Goal: Use online tool/utility: Utilize a website feature to perform a specific function

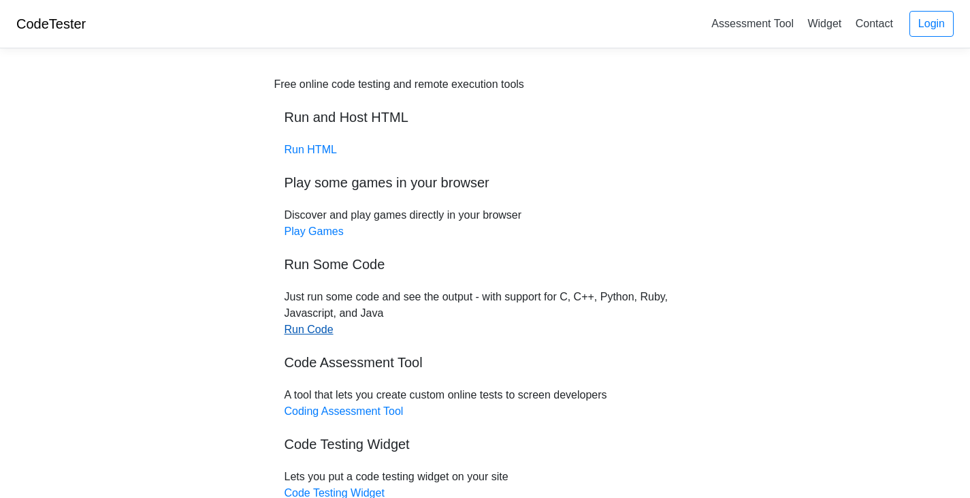
click at [325, 325] on link "Run Code" at bounding box center [309, 329] width 49 height 12
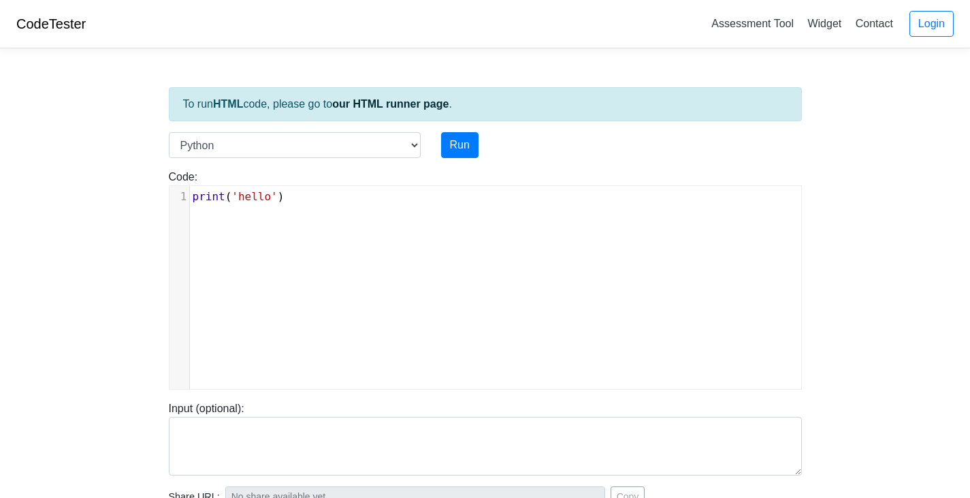
click at [288, 200] on pre "print ( 'hello' )" at bounding box center [501, 197] width 622 height 16
click at [288, 146] on select "C C++ Go Java Javascript Python Ruby" at bounding box center [295, 145] width 252 height 26
select select "cpp"
click at [169, 132] on select "C C++ Go Java Javascript Python Ruby" at bounding box center [295, 145] width 252 height 26
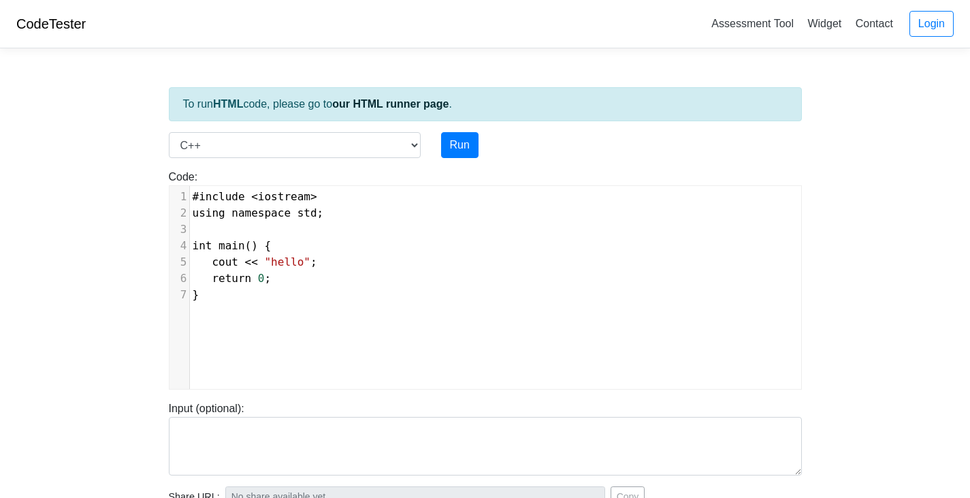
click at [219, 194] on span "#include" at bounding box center [219, 196] width 52 height 13
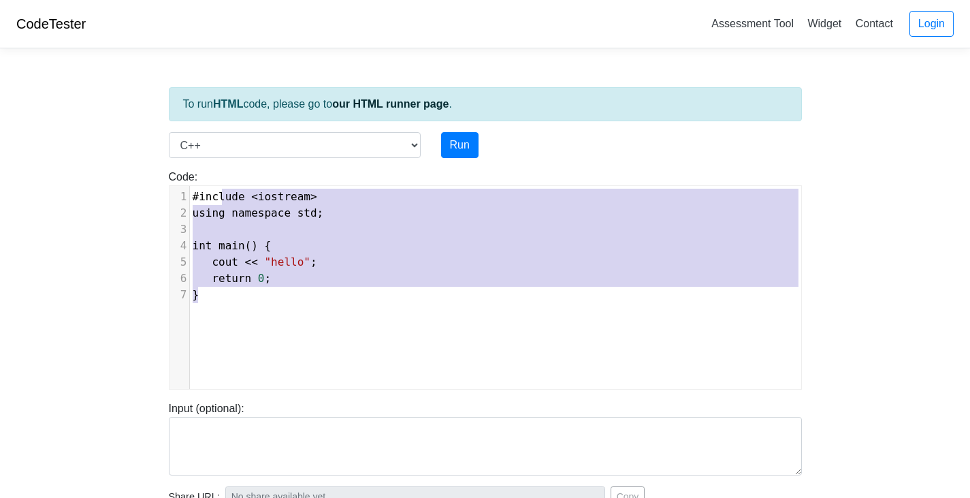
type textarea "#include <iostream> using namespace std; int main() { cout << "hello"; return 0…"
drag, startPoint x: 340, startPoint y: 308, endPoint x: 196, endPoint y: 188, distance: 187.6
click at [196, 188] on div "x 1 #include < iostream > 2 using namespace std ; 3 ​ 4 int main () { 5 cout <<…" at bounding box center [496, 297] width 652 height 223
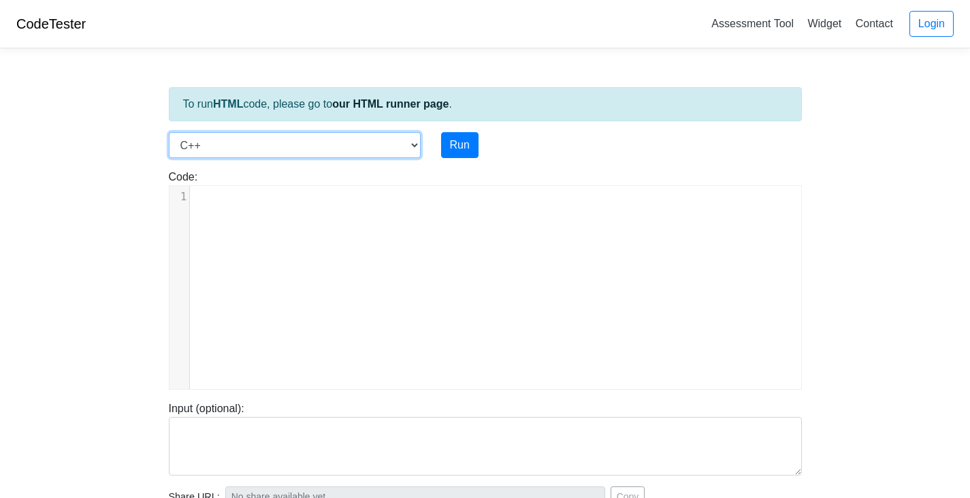
click at [223, 155] on select "C C++ Go Java Javascript Python Ruby" at bounding box center [295, 145] width 252 height 26
select select "python"
click at [169, 132] on select "C C++ Go Java Javascript Python Ruby" at bounding box center [295, 145] width 252 height 26
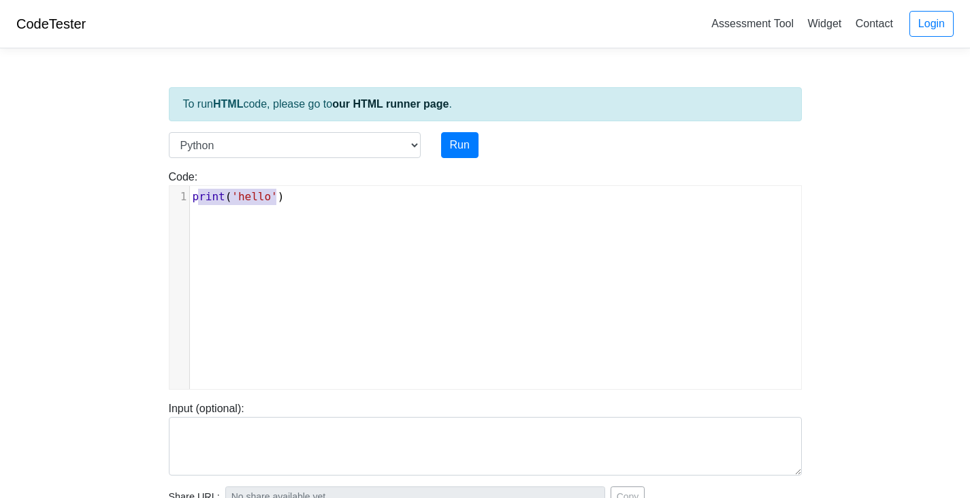
type textarea "print('hello')"
drag, startPoint x: 293, startPoint y: 200, endPoint x: 191, endPoint y: 199, distance: 101.5
click at [191, 199] on pre "print ( 'hello' )" at bounding box center [501, 197] width 622 height 16
type textarea "\"
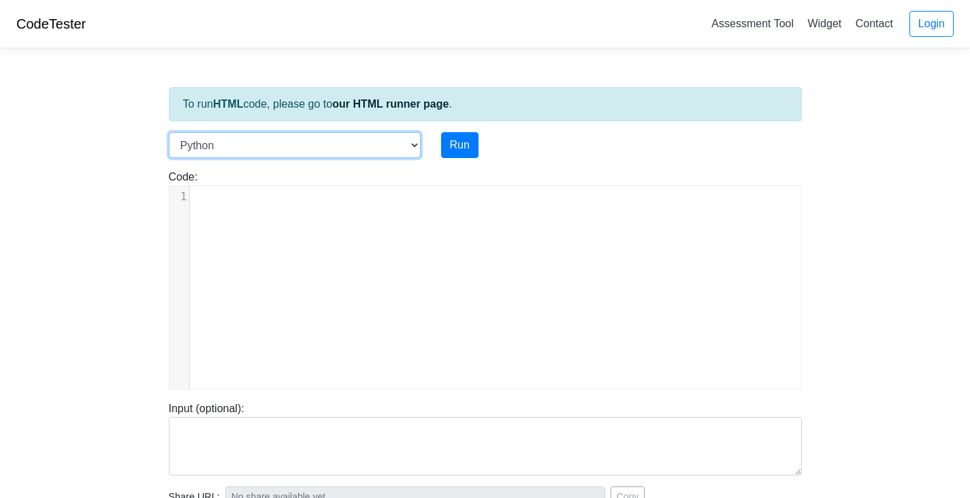
click at [264, 147] on select "C C++ Go Java Javascript Python Ruby" at bounding box center [295, 145] width 252 height 26
select select "cpp"
click at [169, 132] on select "C C++ Go Java Javascript Python Ruby" at bounding box center [295, 145] width 252 height 26
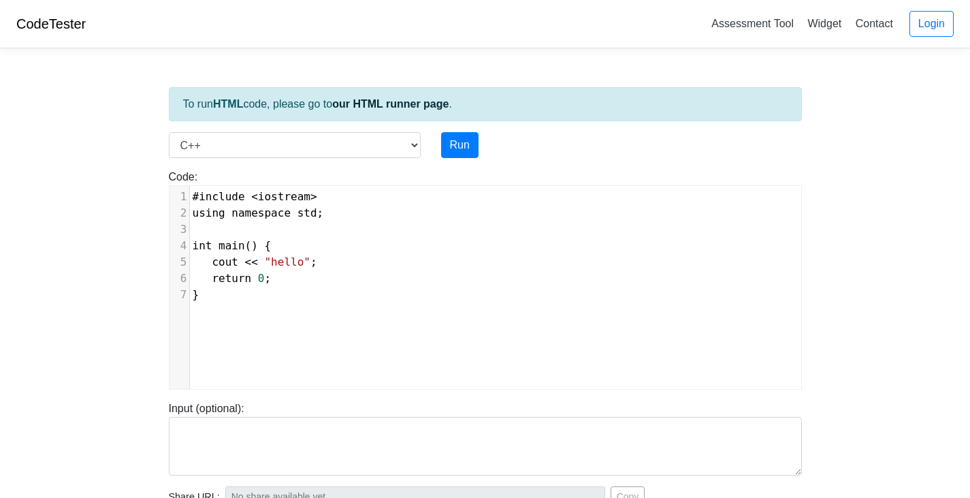
click at [348, 301] on pre "}" at bounding box center [501, 295] width 622 height 16
click at [290, 293] on pre "}" at bounding box center [501, 295] width 622 height 16
click at [214, 299] on pre "}" at bounding box center [501, 295] width 622 height 16
type textarea "#include <iostream> using namespace std; int main() { cout << "hello"; return 0…"
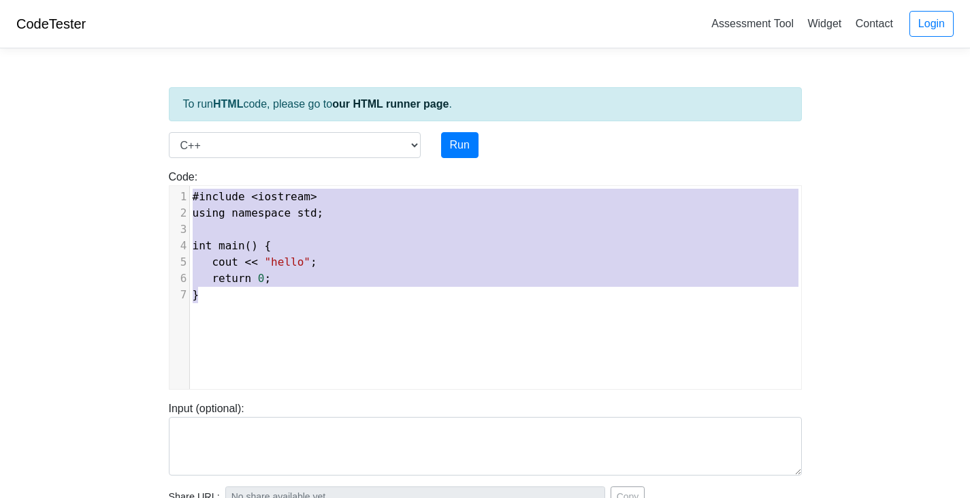
drag, startPoint x: 223, startPoint y: 296, endPoint x: 145, endPoint y: 135, distance: 178.8
click at [145, 135] on body "CodeTester Assessment Tool Widget Contact Login To run HTML code, please go to …" at bounding box center [485, 363] width 970 height 727
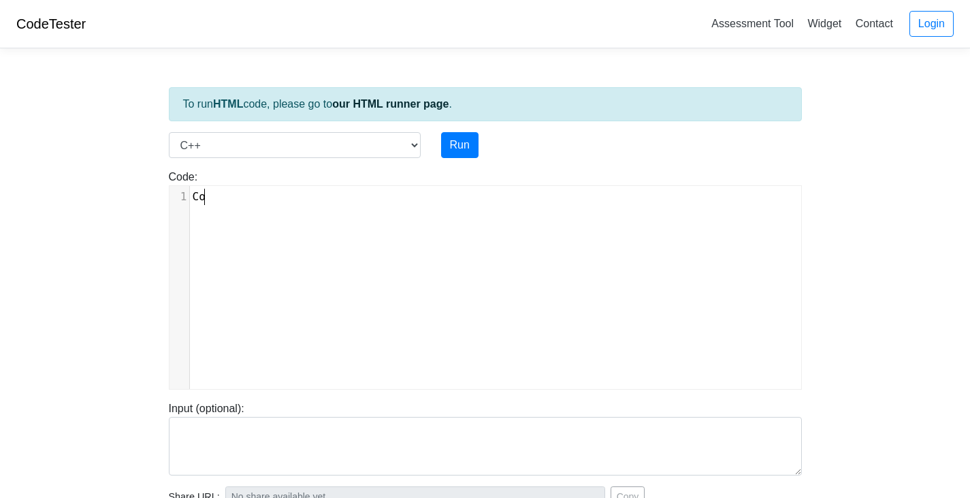
scroll to position [5, 17]
type textarea "Consol"
type textarea "le.WirteLine"
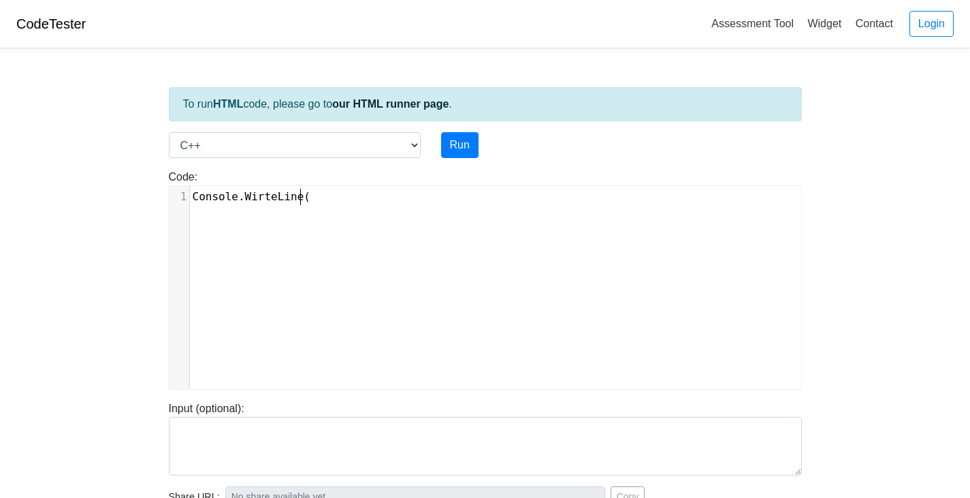
type textarea "()"
type textarea "hello"
click at [459, 146] on button "Run" at bounding box center [459, 145] width 37 height 26
type input "[URL][DOMAIN_NAME]"
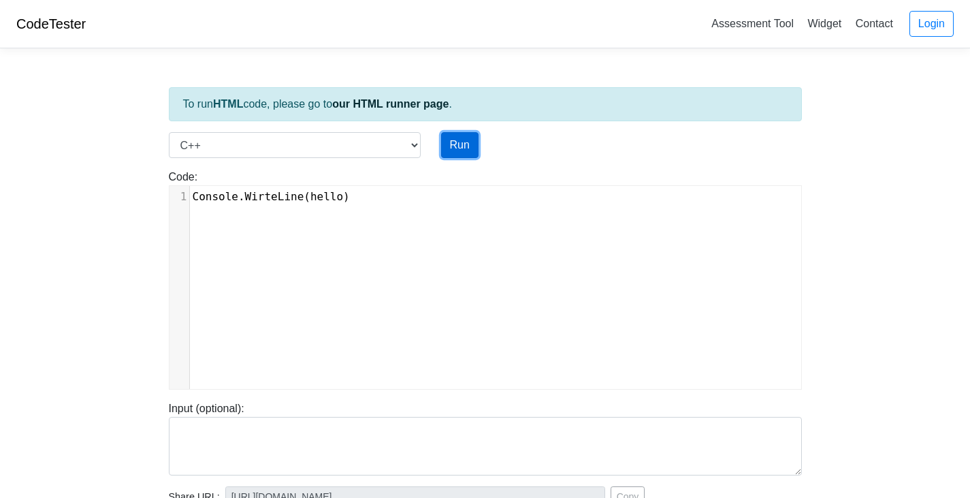
click at [454, 142] on button "Run" at bounding box center [459, 145] width 37 height 26
click at [310, 196] on span "hello" at bounding box center [326, 196] width 33 height 13
type input "[URL][DOMAIN_NAME]"
type textarea "Submission status: Compilation Error Compile Output: main.cpp:1:1: error: ‘Cons…"
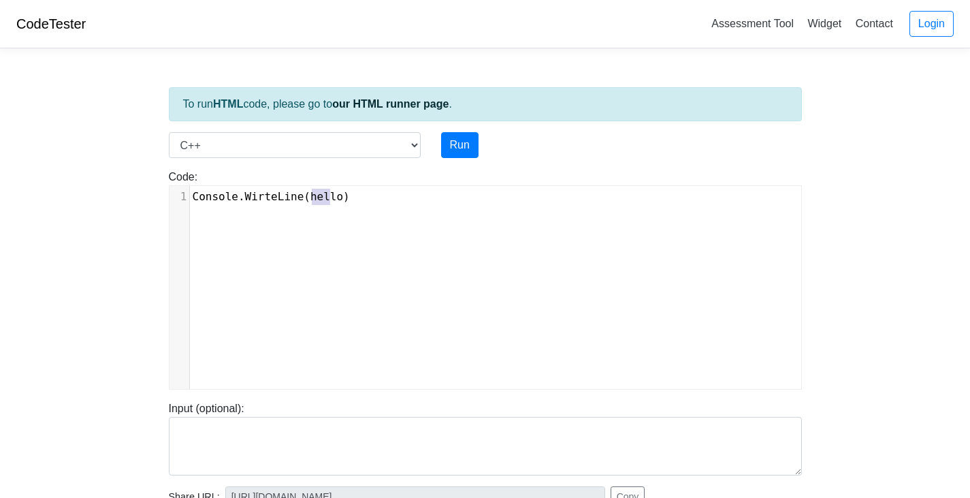
type textarea "(hello"
drag, startPoint x: 328, startPoint y: 200, endPoint x: 296, endPoint y: 198, distance: 31.4
click at [296, 198] on span "Console . WirteLine ( hello )" at bounding box center [271, 196] width 157 height 13
click at [328, 195] on span "hello" at bounding box center [326, 196] width 33 height 13
type textarea "="
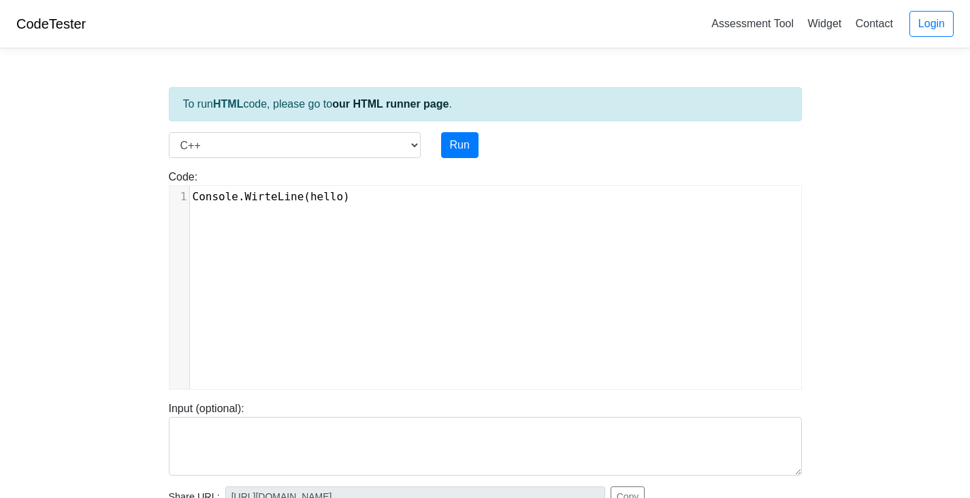
scroll to position [5, 5]
type textarea """"
type textarea "hello"
click at [466, 144] on button "Run" at bounding box center [459, 145] width 37 height 26
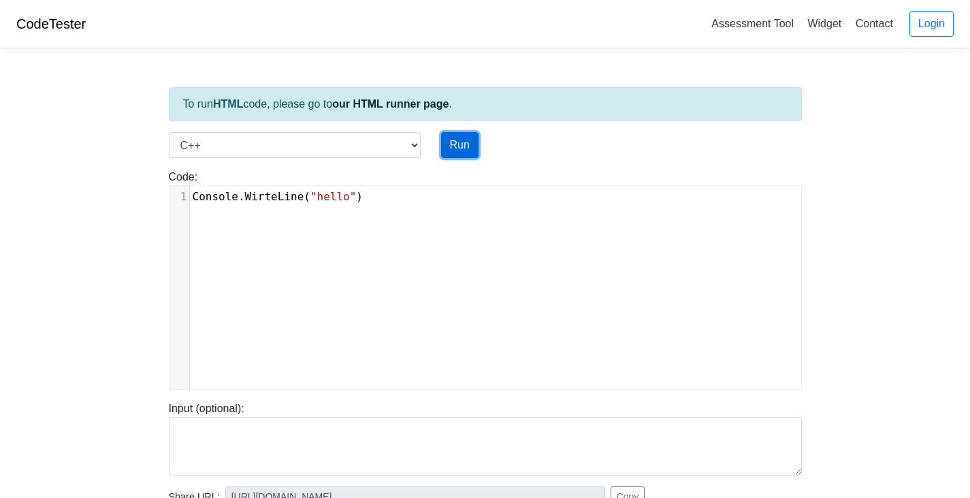
click at [465, 144] on button "Run" at bounding box center [459, 145] width 37 height 26
type input "[URL][DOMAIN_NAME]"
click at [465, 144] on button "Run" at bounding box center [459, 145] width 37 height 26
click at [351, 196] on pre "Console . WirteLine ( "hello" )" at bounding box center [501, 197] width 622 height 16
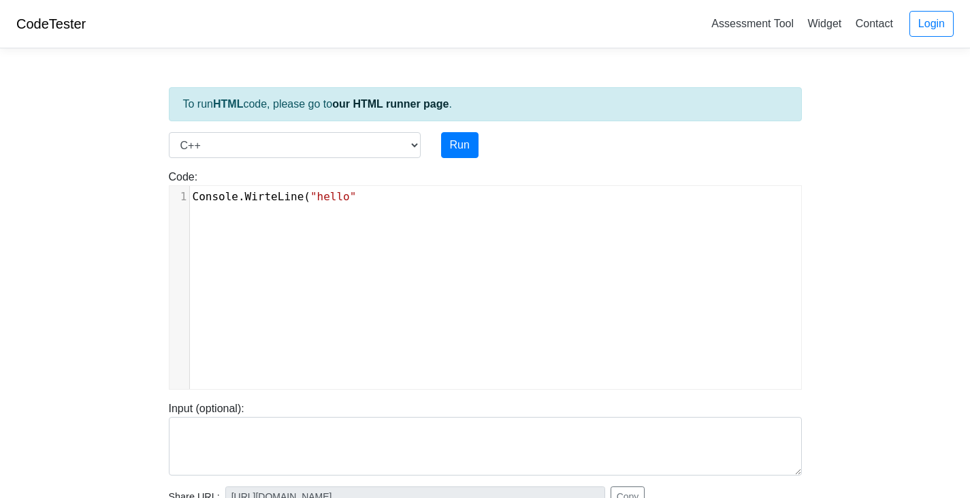
click at [298, 195] on span "Console . WirteLine ( "hello"" at bounding box center [275, 196] width 164 height 13
click at [460, 153] on button "Run" at bounding box center [459, 145] width 37 height 26
click at [374, 148] on select "C C++ Go Java Javascript Python Ruby" at bounding box center [295, 145] width 252 height 26
select select "javascript"
click at [169, 132] on select "C C++ Go Java Javascript Python Ruby" at bounding box center [295, 145] width 252 height 26
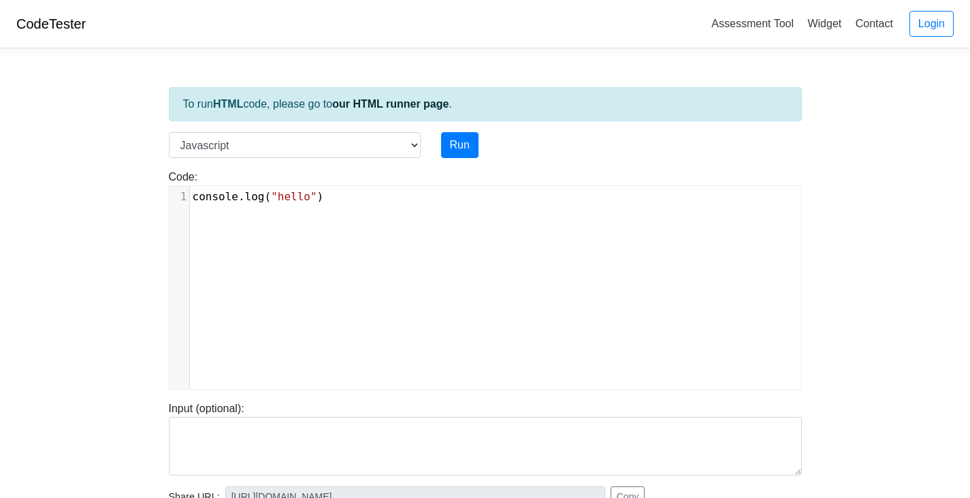
click at [251, 196] on span "log" at bounding box center [255, 196] width 20 height 13
drag, startPoint x: 259, startPoint y: 196, endPoint x: 150, endPoint y: 194, distance: 109.0
click at [150, 194] on body "CodeTester Assessment Tool Widget Contact Login To run HTML code, please go to …" at bounding box center [485, 363] width 970 height 727
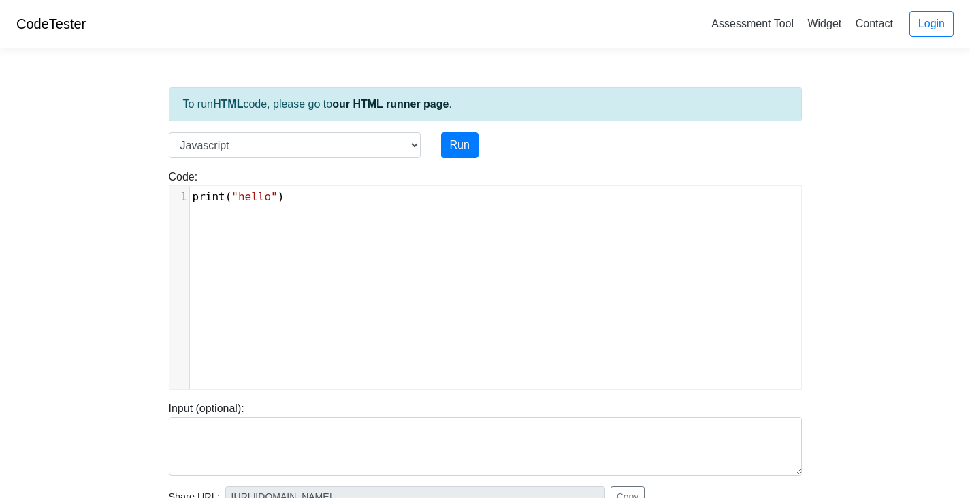
type textarea "print"
click at [228, 149] on select "C C++ Go Java Javascript Python Ruby" at bounding box center [295, 145] width 252 height 26
select select "python"
click at [169, 132] on select "C C++ Go Java Javascript Python Ruby" at bounding box center [295, 145] width 252 height 26
click at [387, 105] on link "our HTML runner page" at bounding box center [390, 104] width 116 height 12
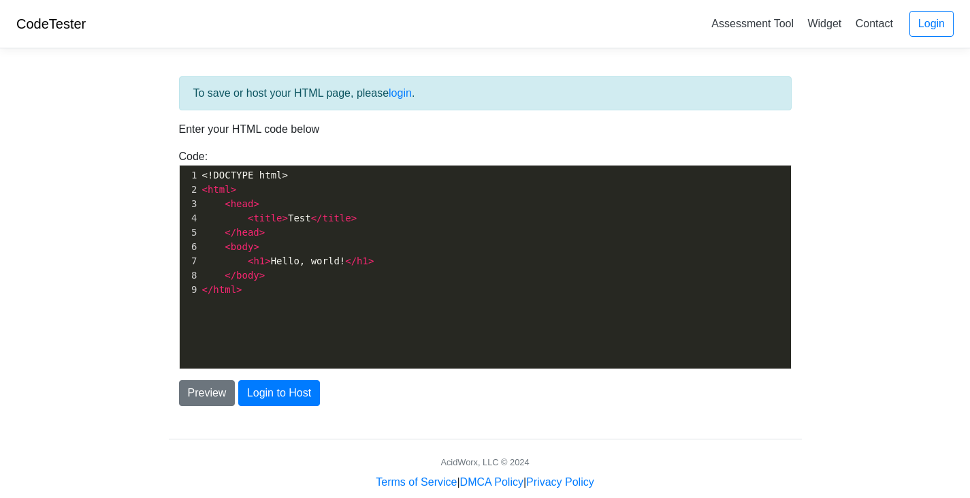
click at [319, 278] on pre "</ body >" at bounding box center [501, 275] width 602 height 14
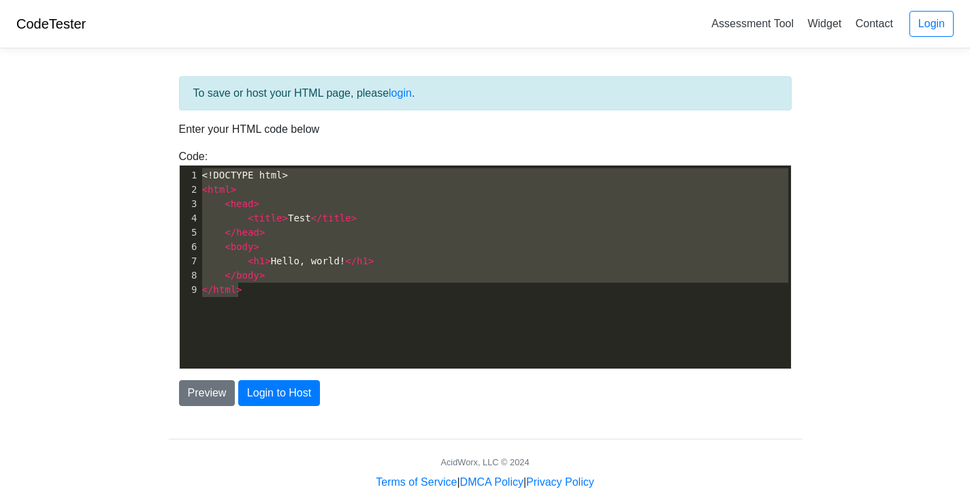
drag, startPoint x: 262, startPoint y: 291, endPoint x: 174, endPoint y: 144, distance: 170.7
click at [174, 144] on div "To save or host your HTML page, please login . Enter your HTML code below Code:…" at bounding box center [485, 241] width 633 height 330
type textarea "!"
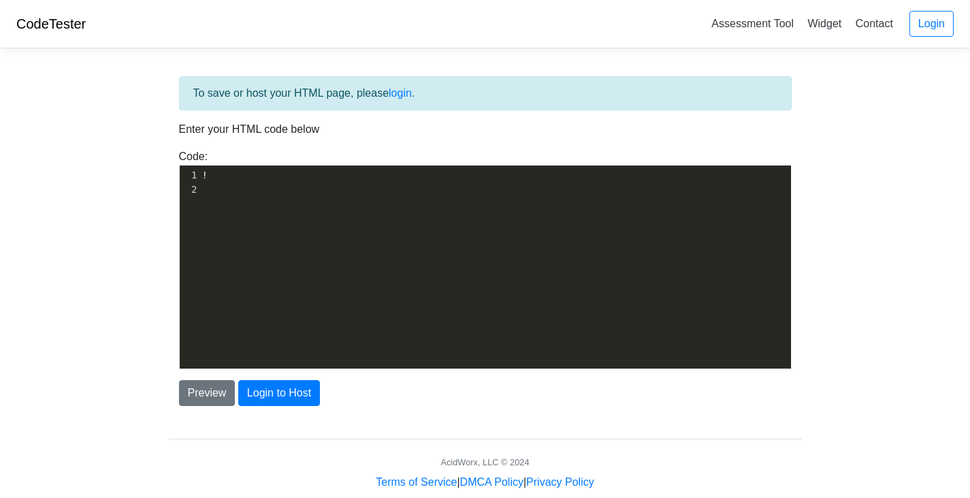
type textarea "<!DOCTYPE html> <html> <head> <title>Test</title> </head> <body> <h1>Hello, wor…"
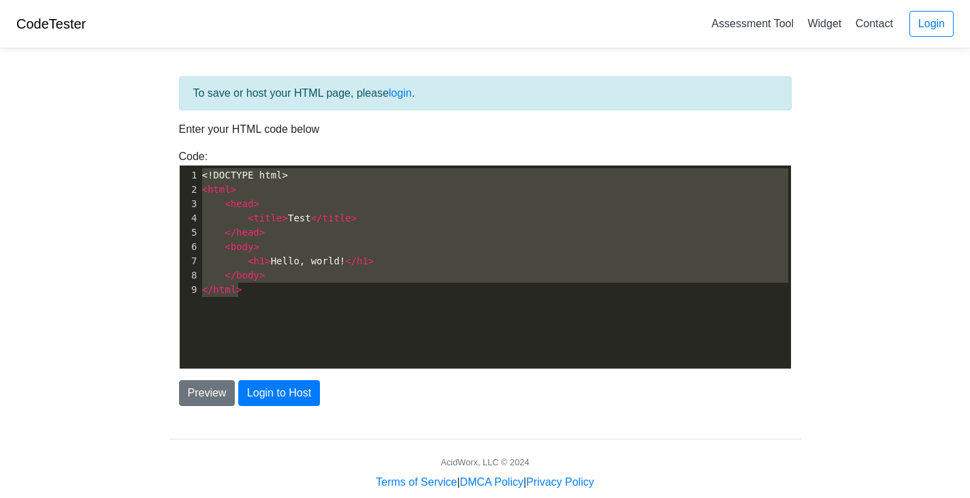
click at [250, 194] on pre "< html >" at bounding box center [501, 189] width 602 height 14
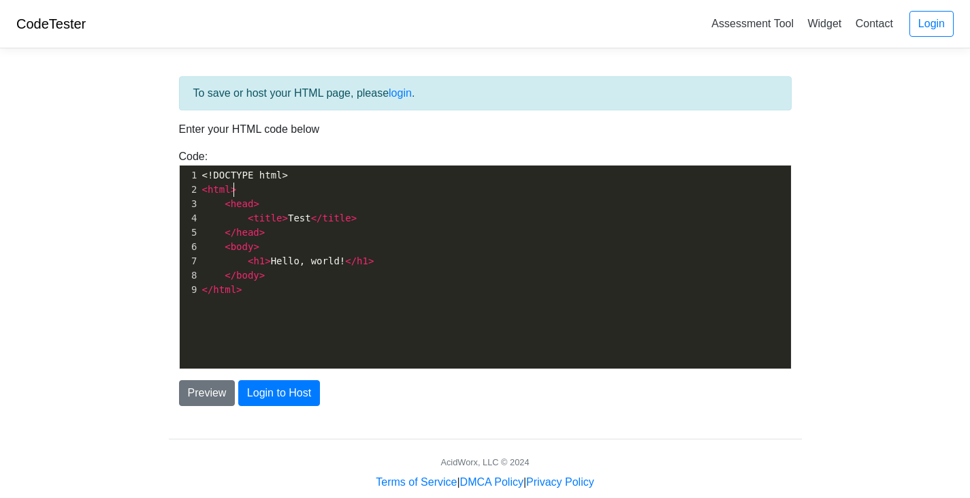
click at [300, 212] on pre "< title > Test </ title >" at bounding box center [501, 218] width 602 height 14
drag, startPoint x: 302, startPoint y: 217, endPoint x: 282, endPoint y: 223, distance: 20.5
click at [282, 223] on span "< title > Test </ title >" at bounding box center [279, 217] width 155 height 11
type textarea "hello"
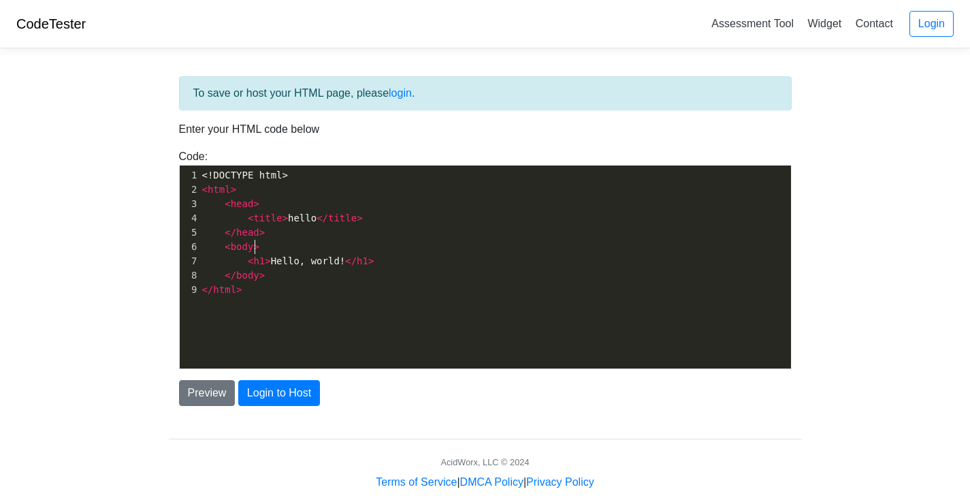
click at [302, 251] on pre "< body >" at bounding box center [501, 247] width 602 height 14
click at [328, 257] on span "< h1 > Hello, world! </ h1 >" at bounding box center [288, 260] width 172 height 11
click at [381, 266] on pre "< h1 > Hello, world! </ h1 >" at bounding box center [501, 261] width 602 height 14
type textarea "<h54"
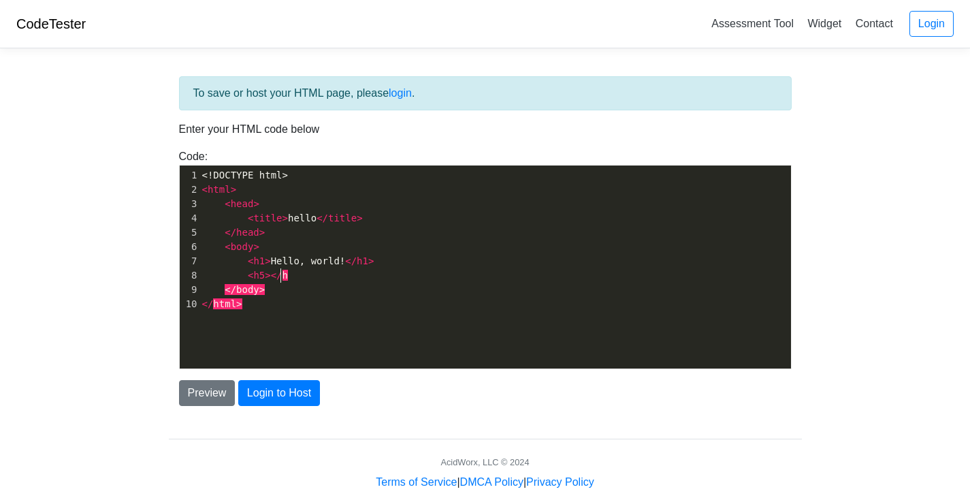
scroll to position [5, 25]
type textarea "></h5>"
type textarea "hi"
click at [210, 394] on button "Preview" at bounding box center [207, 393] width 57 height 26
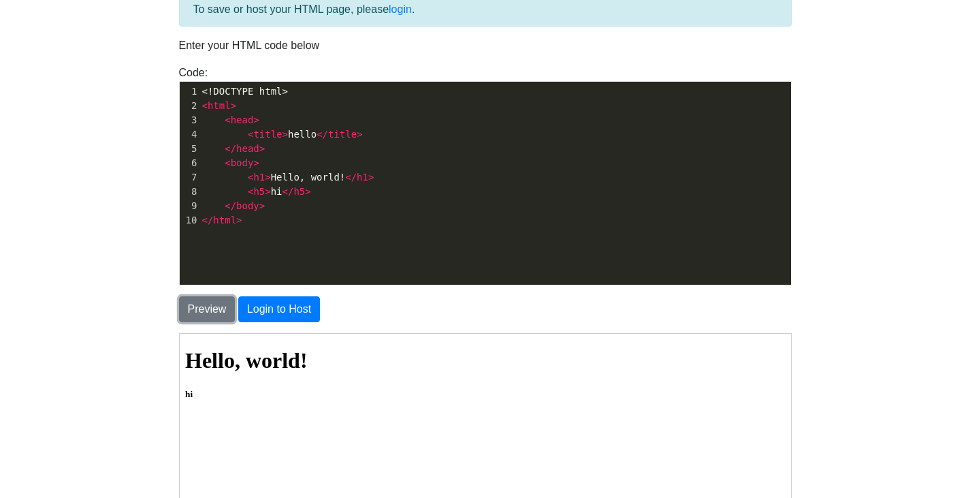
scroll to position [204, 0]
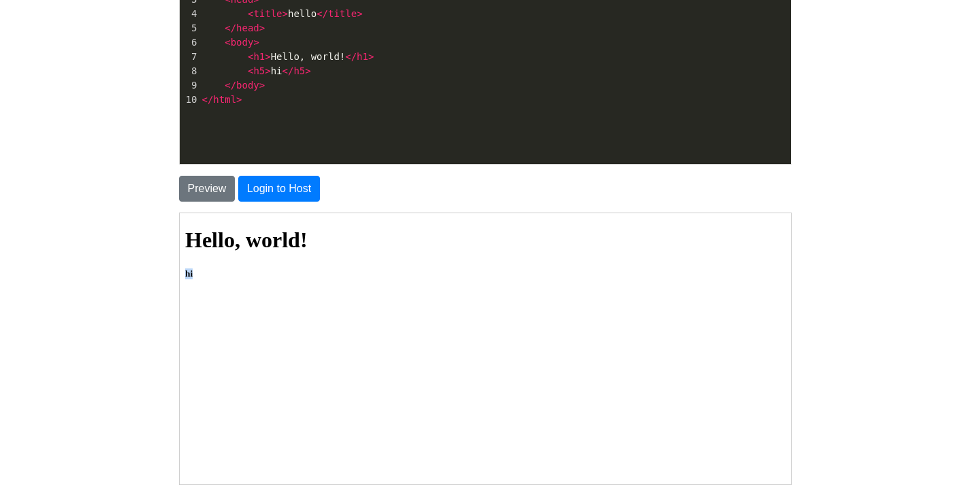
drag, startPoint x: 201, startPoint y: 272, endPoint x: 184, endPoint y: 274, distance: 17.1
click at [184, 274] on h5 "hi" at bounding box center [484, 273] width 601 height 11
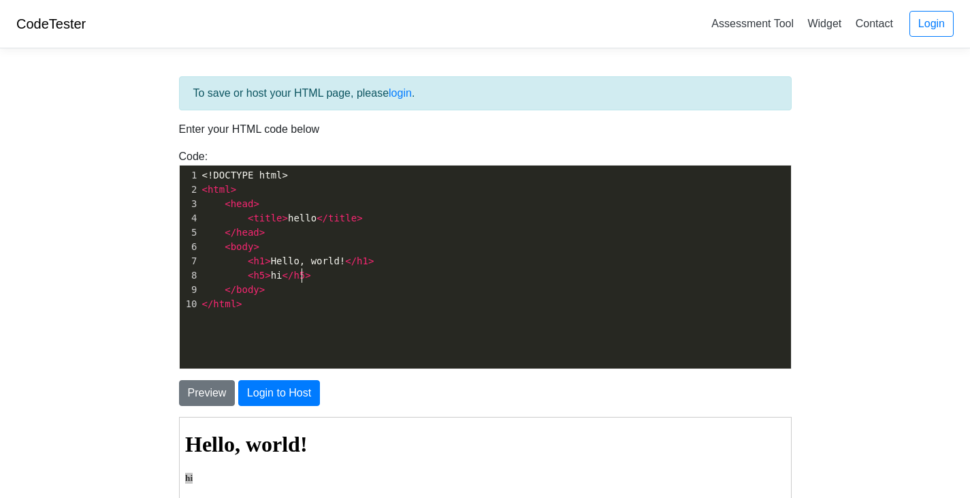
click at [357, 273] on pre "< h5 > hi </ h5 >" at bounding box center [501, 275] width 602 height 14
click at [323, 276] on pre "< h5 > hi </ h5 >" at bounding box center [501, 275] width 602 height 14
type textarea "<h4>yo>"
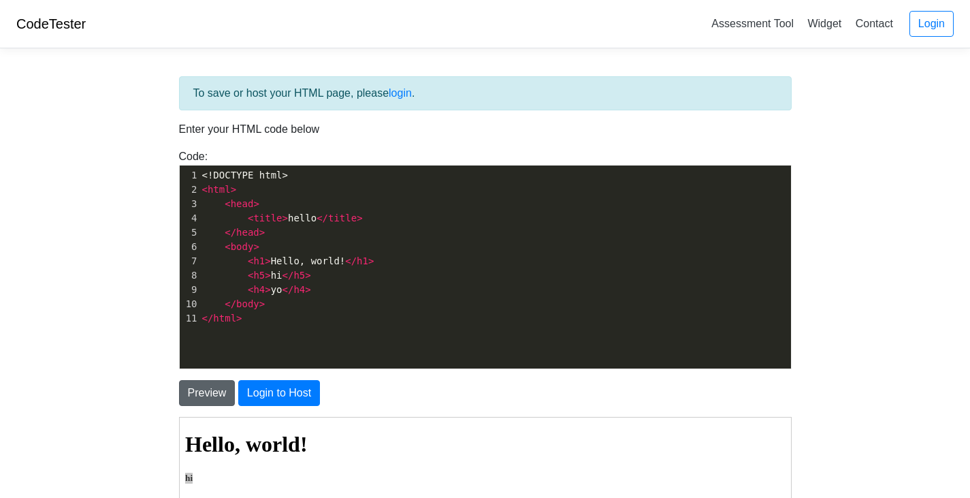
type textarea "</h4>"
click at [211, 397] on button "Preview" at bounding box center [207, 393] width 57 height 26
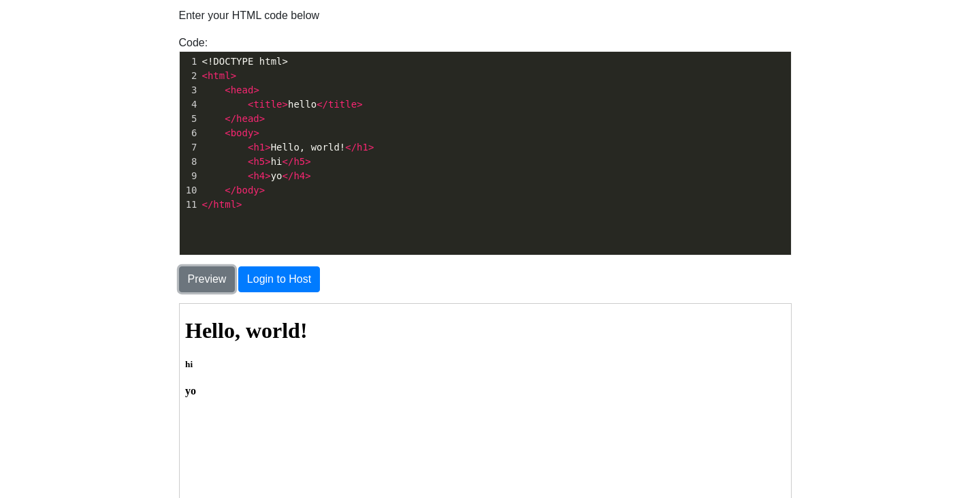
scroll to position [136, 0]
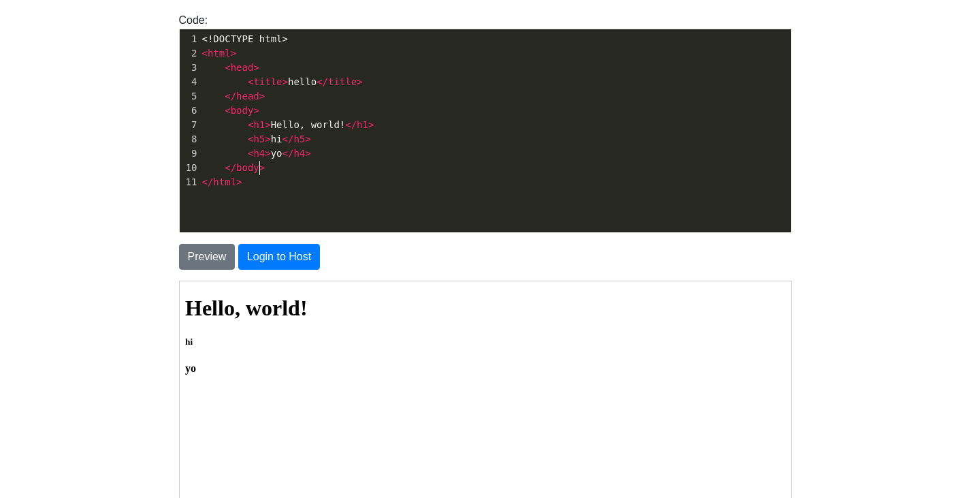
click at [282, 174] on pre "</ body >" at bounding box center [501, 168] width 602 height 14
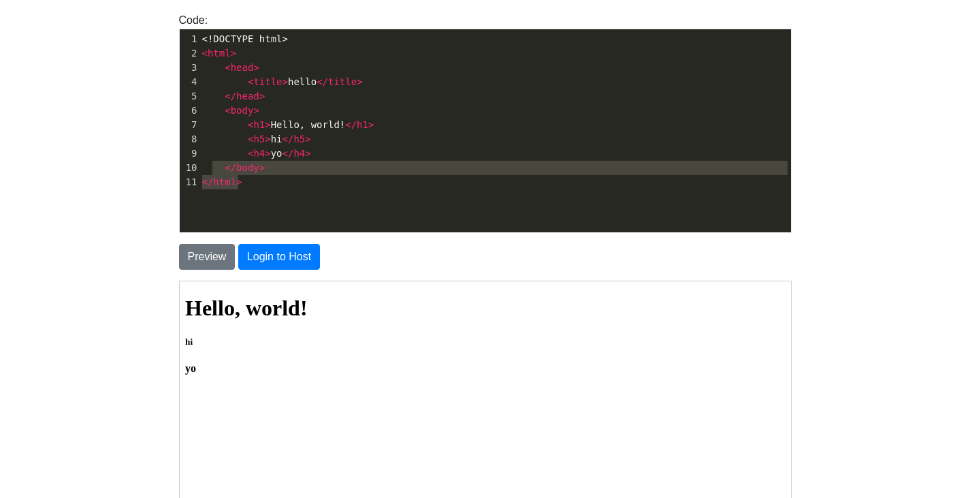
type textarea "<!DOCTYPE html> <html> <head> <title>hello</title> </head> <body> <h1>Hello, wo…"
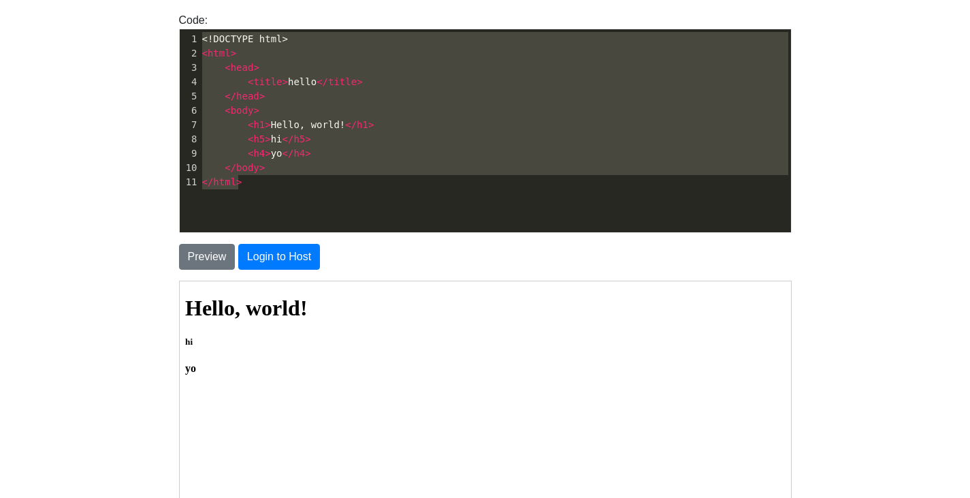
drag, startPoint x: 251, startPoint y: 182, endPoint x: 197, endPoint y: 36, distance: 156.2
click at [200, 36] on div "1 <!DOCTYPE html> 2 < html > 3 < head > 4 < title > hello </ title > 5 </ head …" at bounding box center [501, 110] width 602 height 157
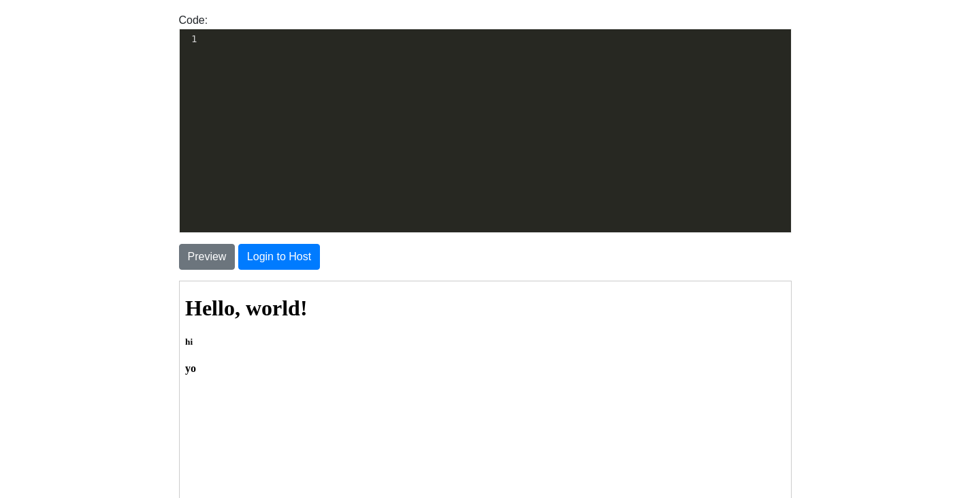
click at [893, 116] on body "CodeTester Assessment Tool Widget Contact Login To save or host your HTML page,…" at bounding box center [485, 253] width 970 height 778
